Goal: Information Seeking & Learning: Learn about a topic

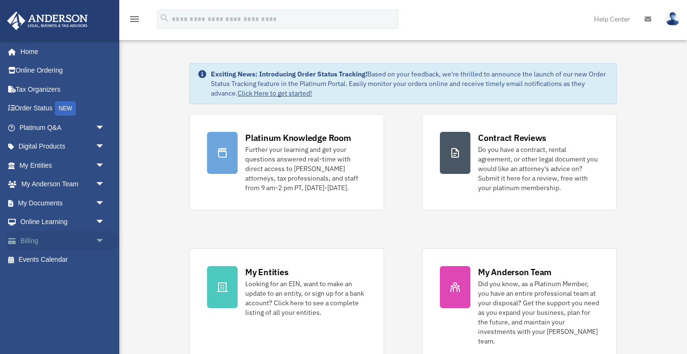
click at [98, 242] on span "arrow_drop_down" at bounding box center [104, 241] width 19 height 20
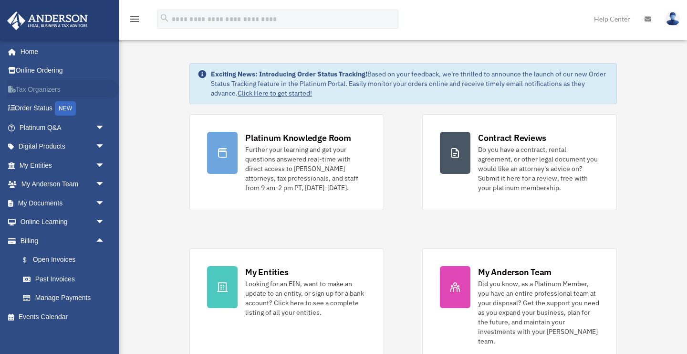
click at [54, 85] on link "Tax Organizers" at bounding box center [63, 89] width 113 height 19
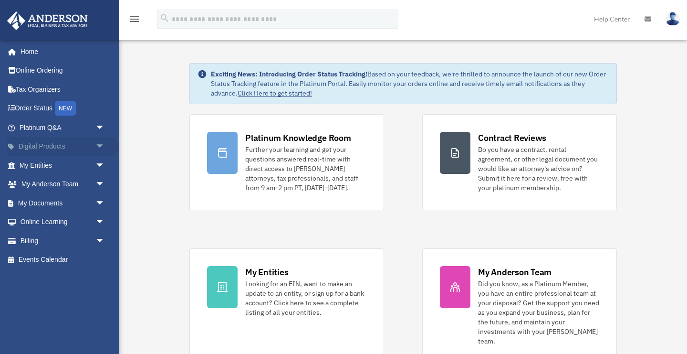
click at [40, 144] on link "Digital Products arrow_drop_down" at bounding box center [63, 146] width 113 height 19
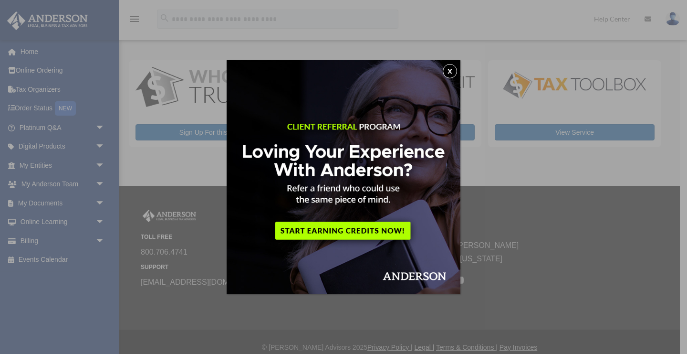
click at [451, 72] on button "x" at bounding box center [450, 71] width 14 height 14
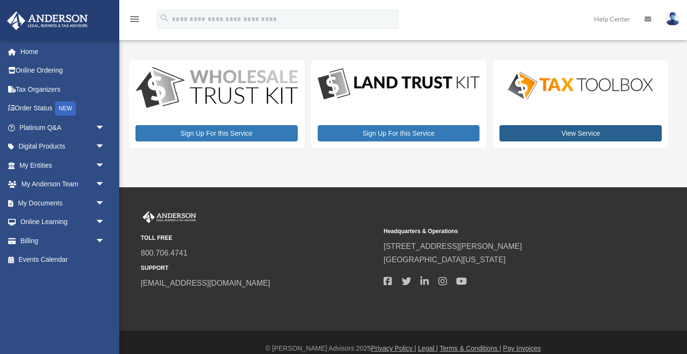
click at [587, 129] on link "View Service" at bounding box center [581, 133] width 162 height 16
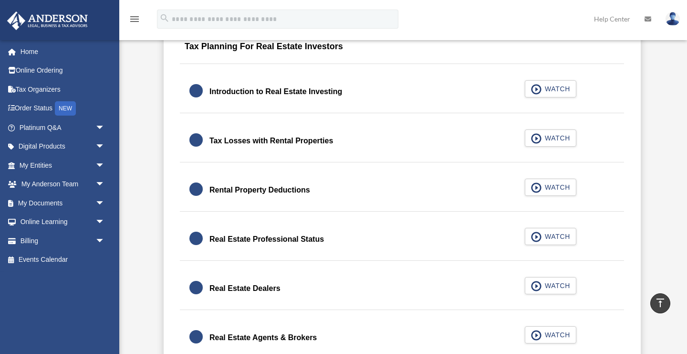
scroll to position [616, 0]
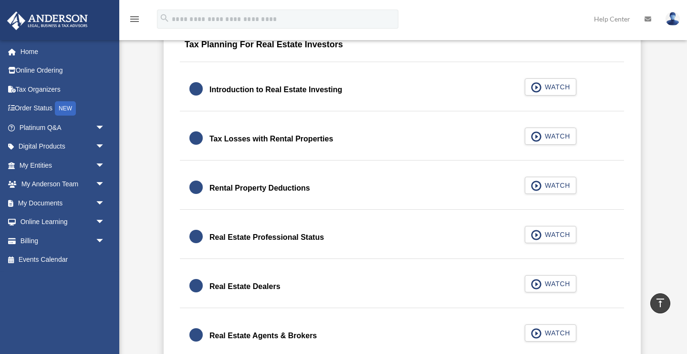
click at [312, 238] on div "Real Estate Professional Status" at bounding box center [266, 236] width 115 height 13
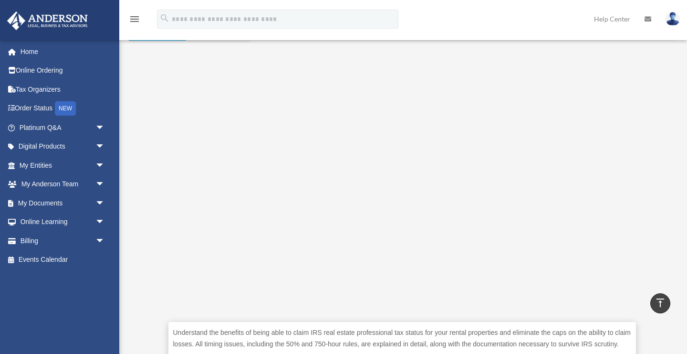
scroll to position [170, 0]
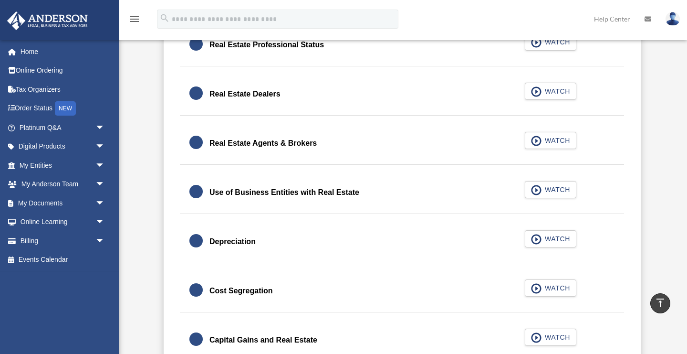
scroll to position [808, 0]
click at [283, 143] on div "Real Estate Agents & Brokers" at bounding box center [262, 142] width 107 height 13
